Goal: Task Accomplishment & Management: Manage account settings

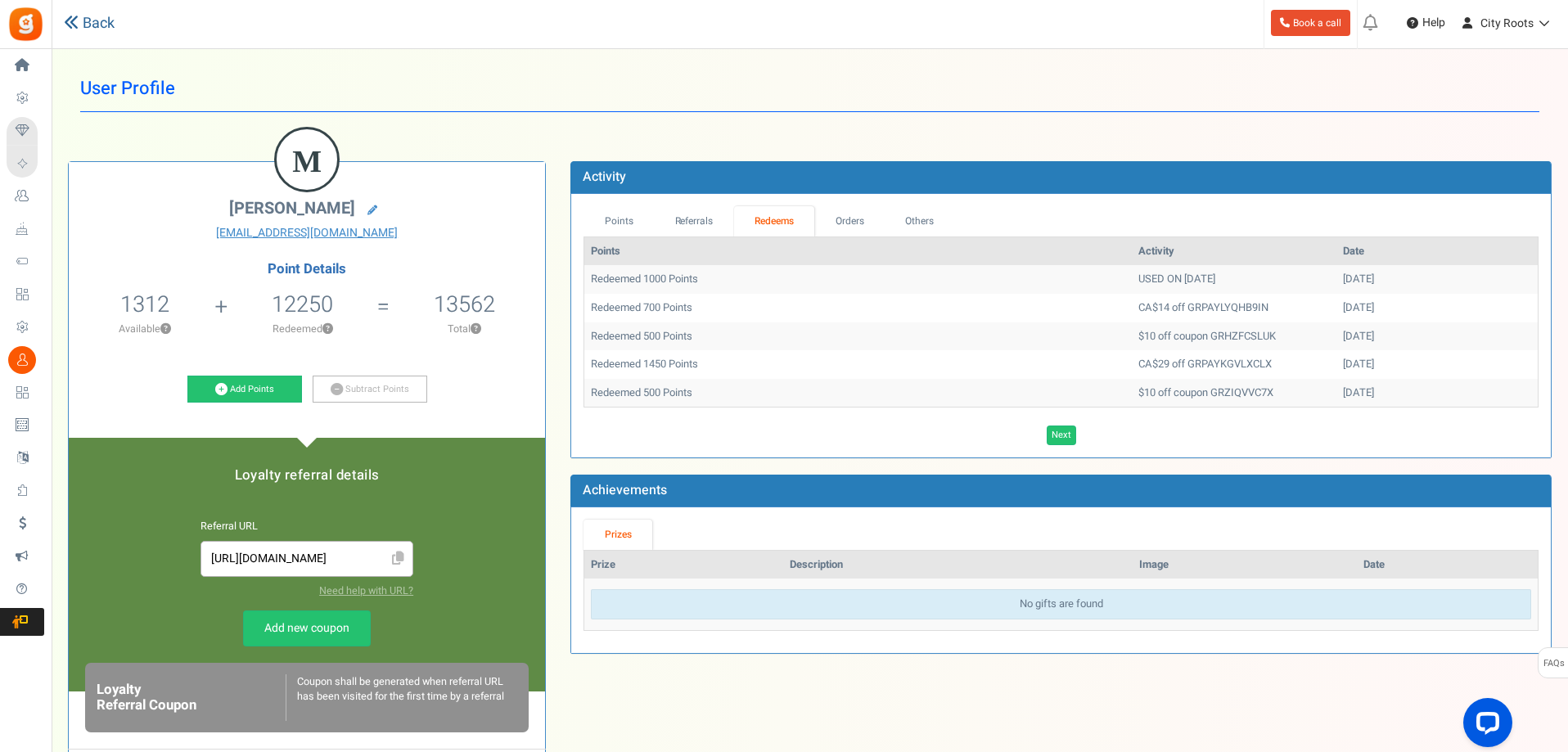
click at [66, 19] on icon at bounding box center [72, 22] width 14 height 14
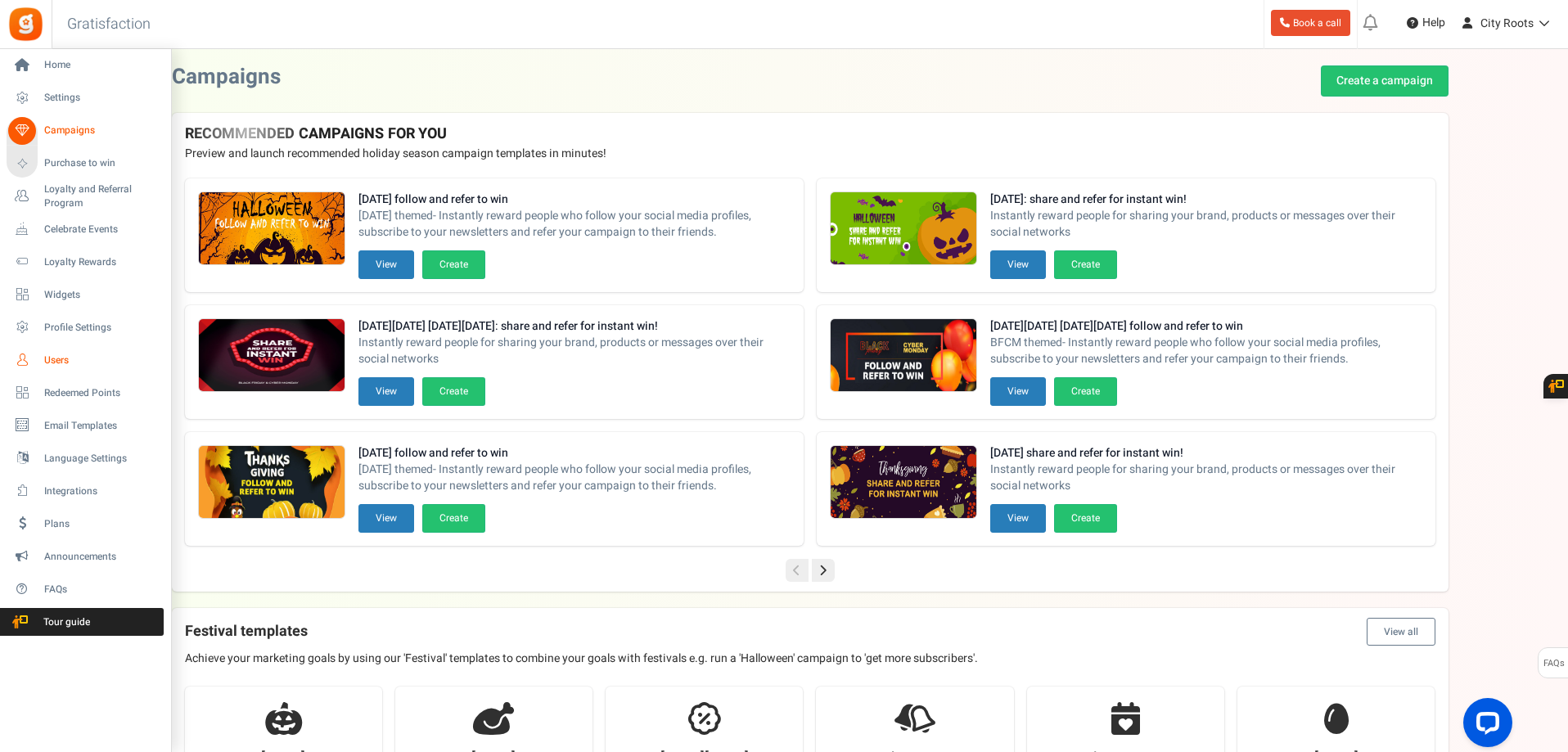
click at [56, 354] on span "Users" at bounding box center [101, 360] width 115 height 14
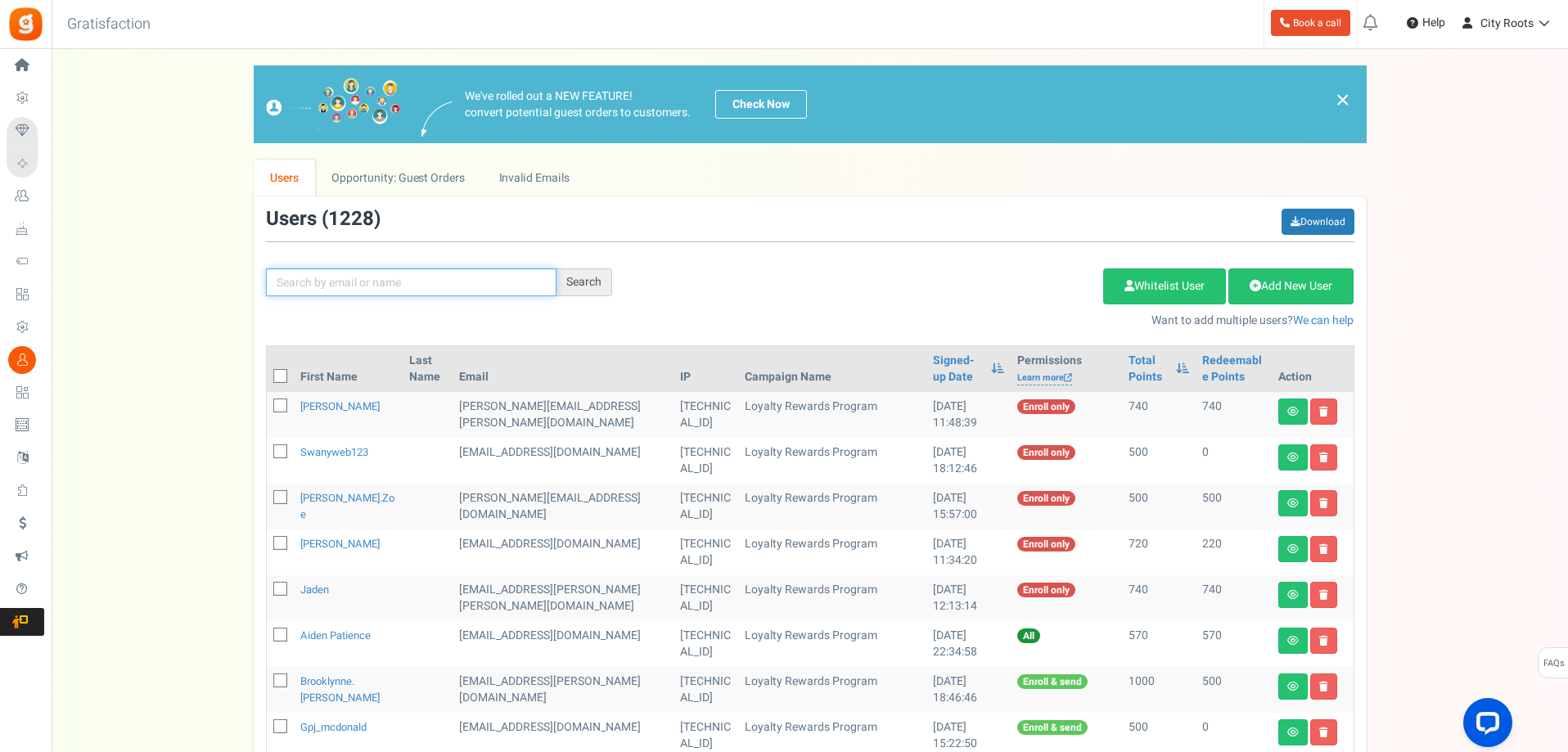
click at [397, 269] on input "text" at bounding box center [411, 282] width 291 height 28
paste input "rosannadri57@gmail.com"
click at [550, 279] on input "rosannadri57@gmail.com" at bounding box center [411, 282] width 291 height 28
type input "rosannadri57@gmail.com"
click at [565, 278] on div "Search" at bounding box center [584, 282] width 55 height 28
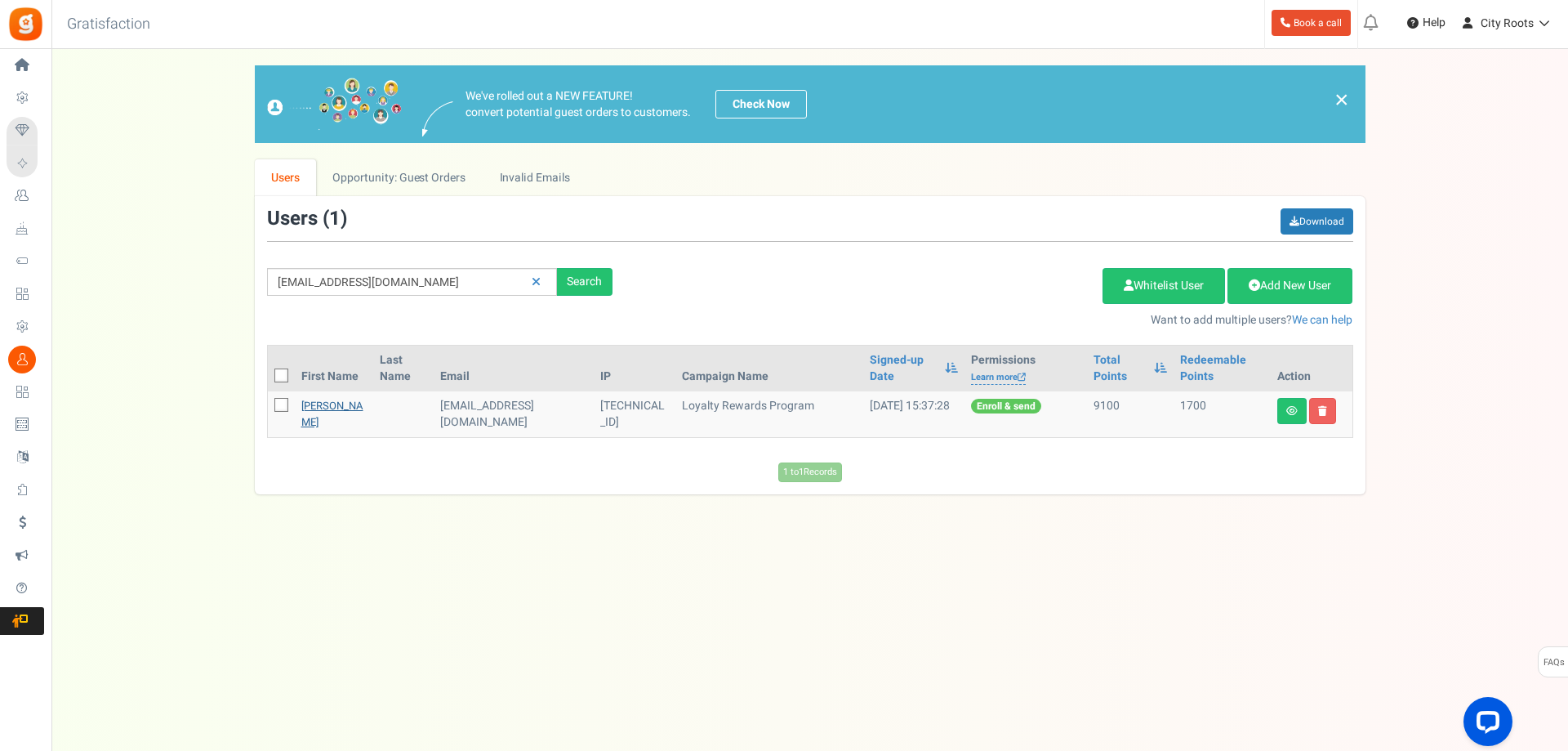
click at [331, 404] on link "Rosanna Dri" at bounding box center [332, 413] width 62 height 32
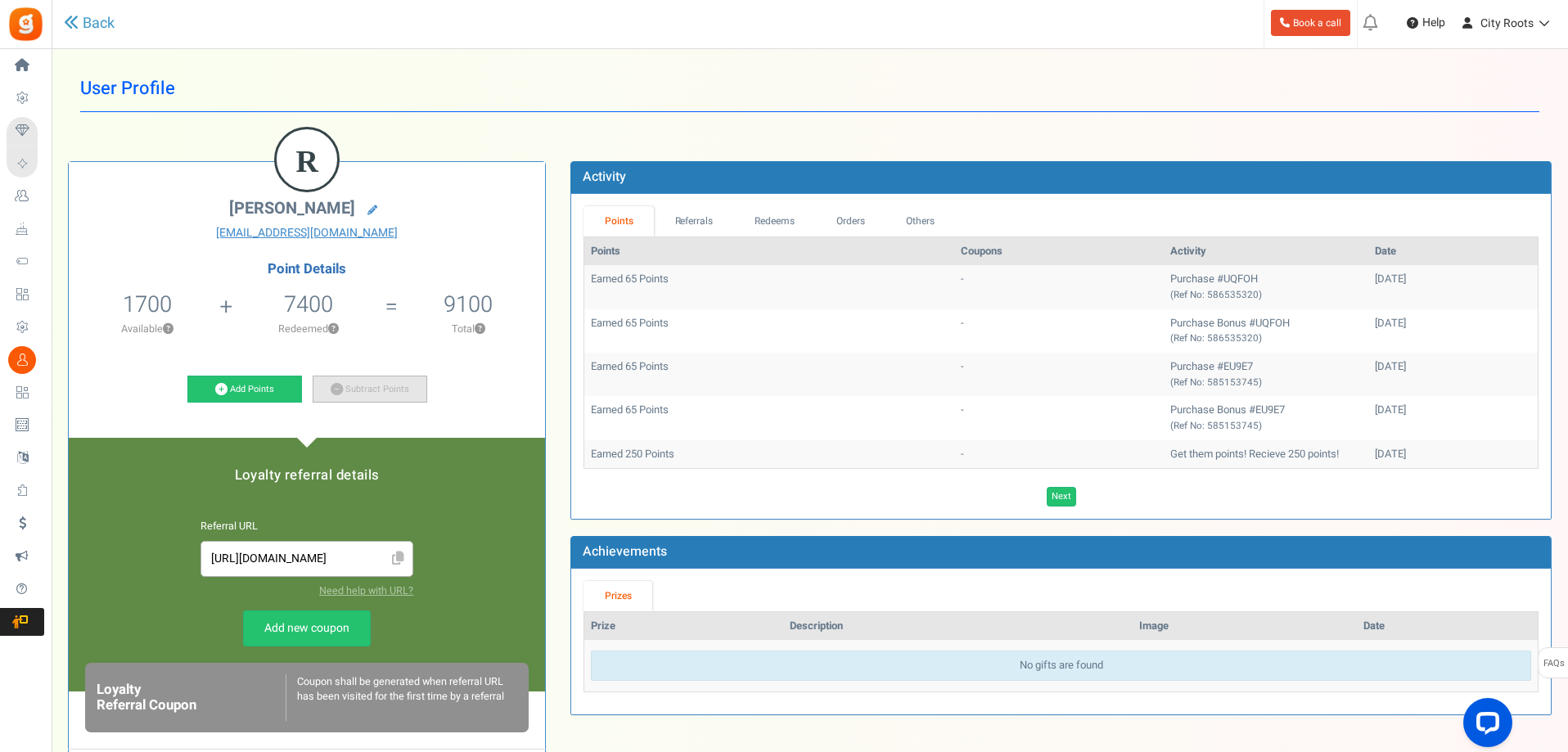
click at [354, 396] on link "Subtract Points" at bounding box center [369, 389] width 115 height 28
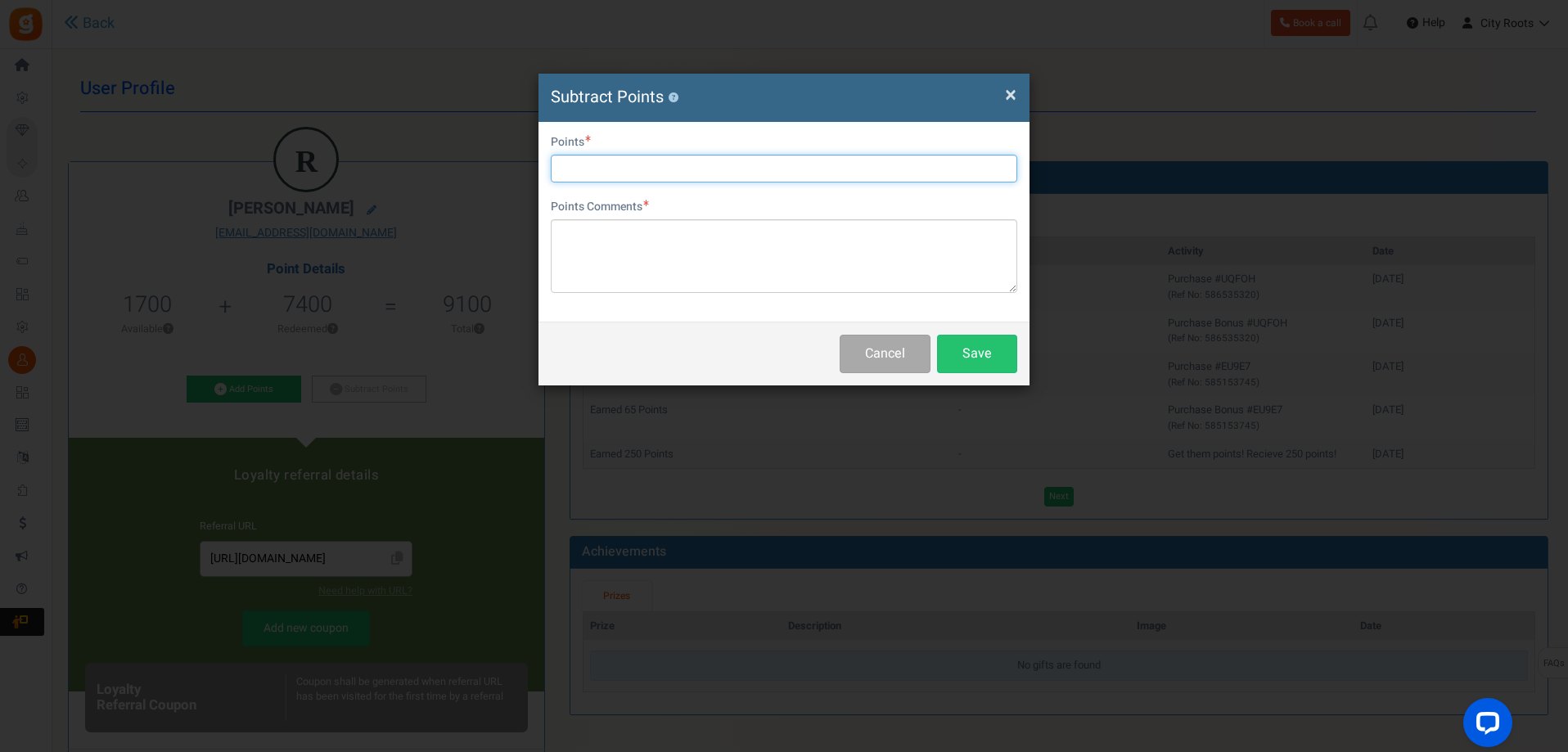
click at [695, 176] on input "text" at bounding box center [783, 168] width 466 height 28
click at [837, 164] on input "text" at bounding box center [783, 168] width 466 height 28
type input "750"
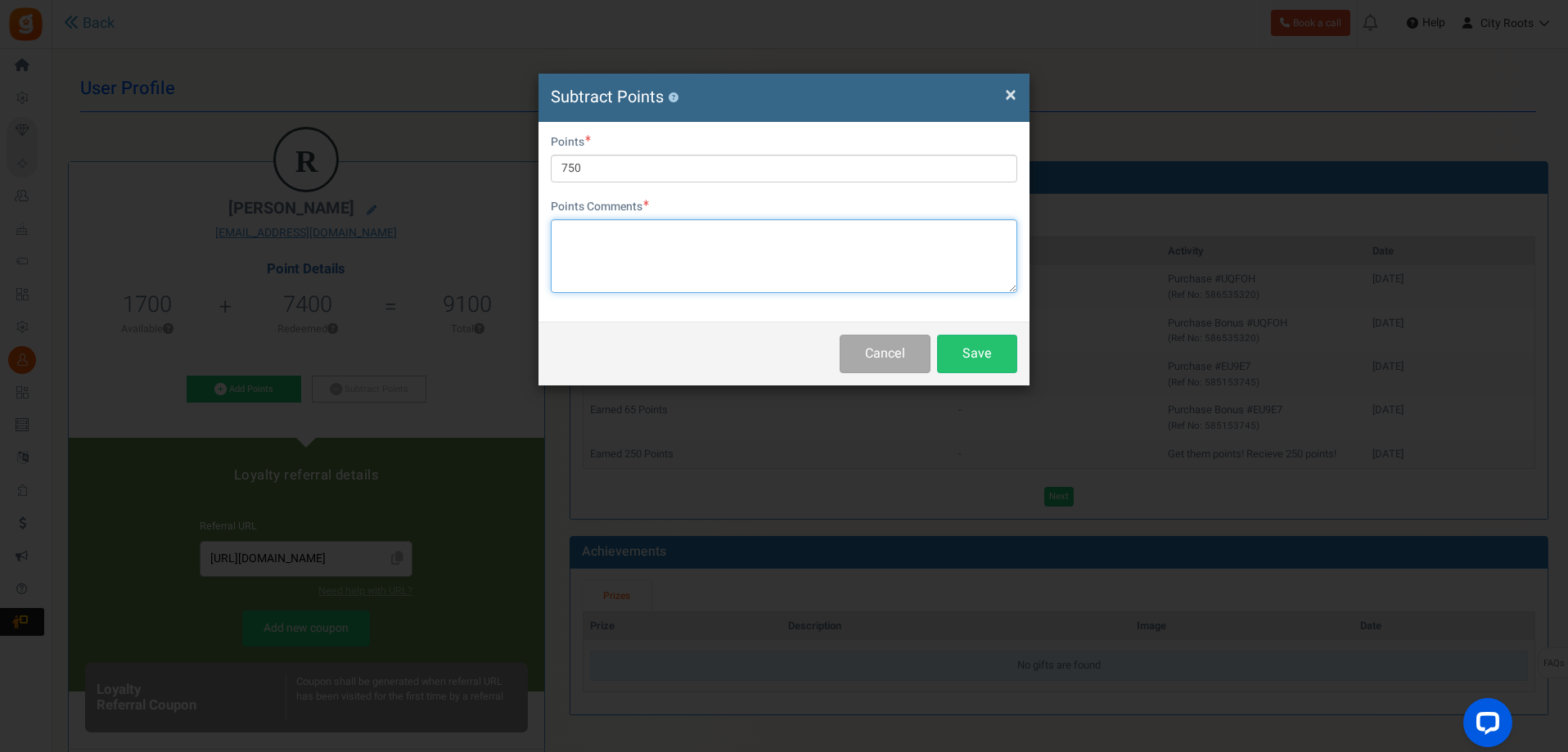
click at [696, 247] on textarea at bounding box center [783, 255] width 466 height 73
paste textarea "Order #MRQRE"
type textarea "Redeem for Order #MRQRE"
click at [975, 347] on button "Save" at bounding box center [977, 354] width 81 height 38
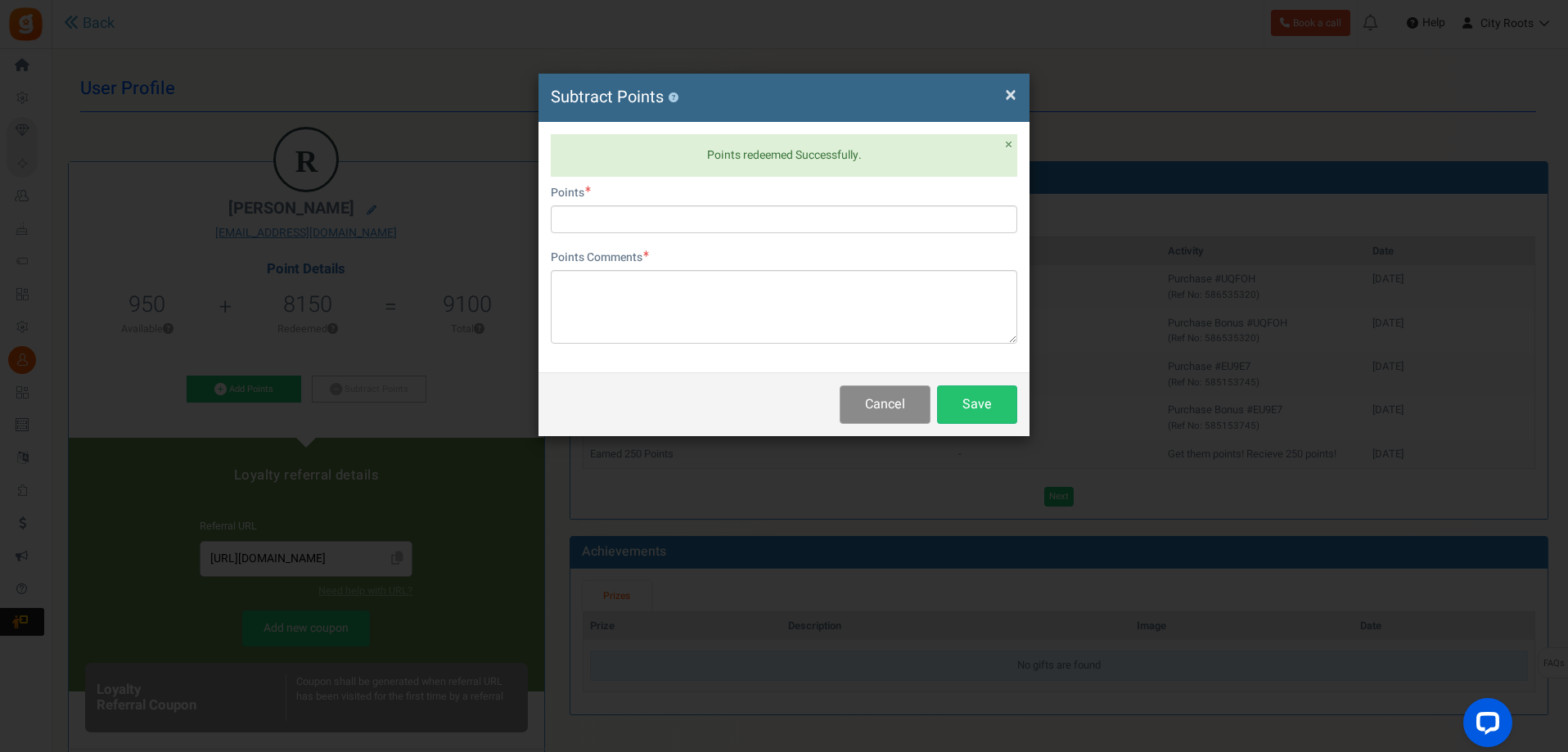
click at [887, 410] on button "Cancel" at bounding box center [885, 405] width 91 height 38
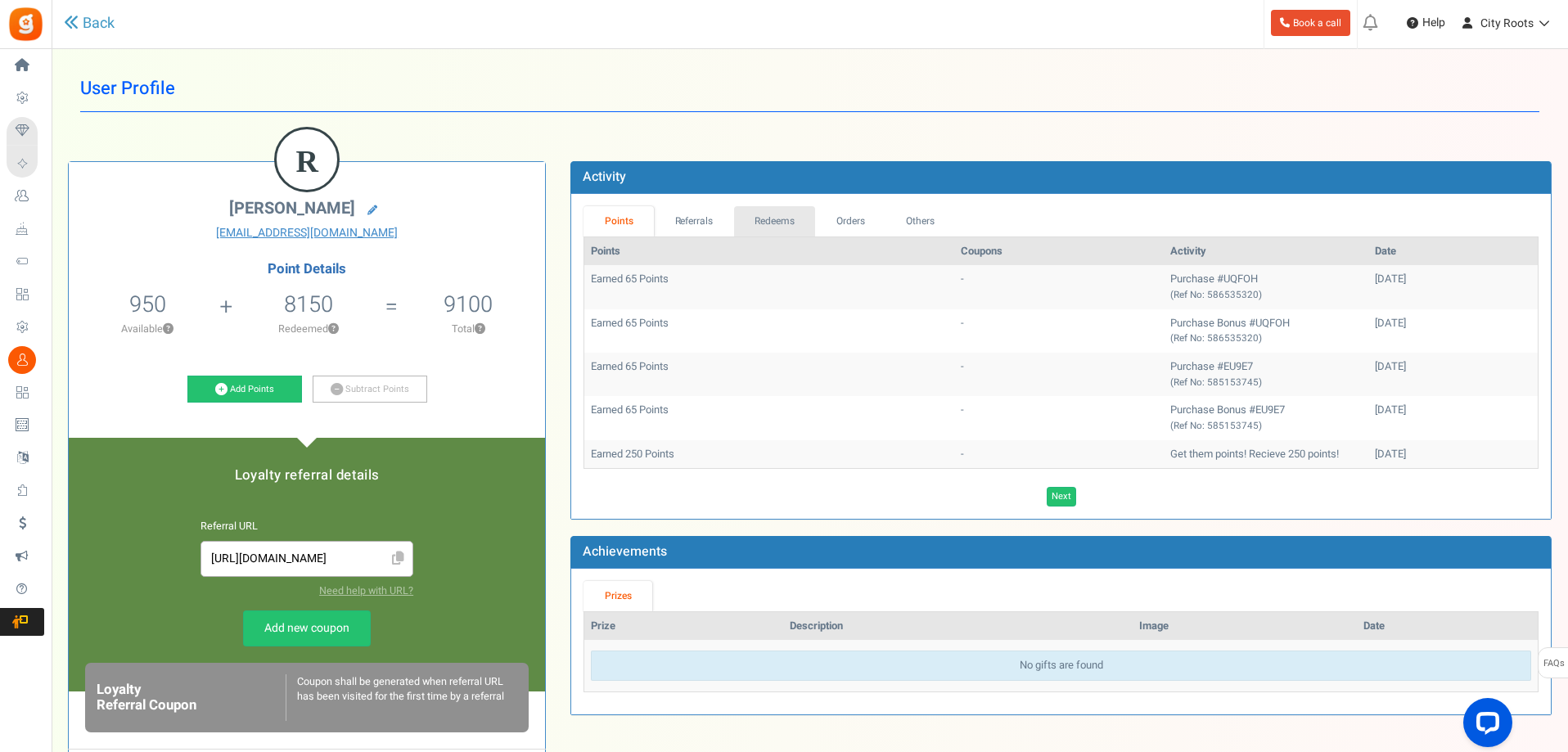
click at [765, 215] on link "Redeems" at bounding box center [775, 221] width 81 height 30
